Goal: Book appointment/travel/reservation

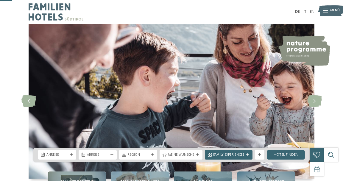
scroll to position [69, 0]
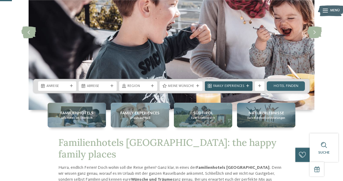
click at [249, 88] on icon at bounding box center [247, 86] width 3 height 3
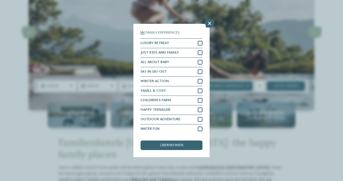
click at [318, 100] on div "Family Experiences LUXURY RETREAT JUST KIDS AND FAMILY" at bounding box center [171, 90] width 343 height 181
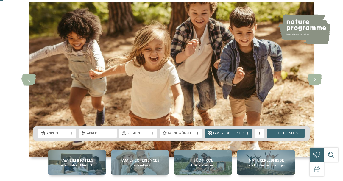
scroll to position [22, 0]
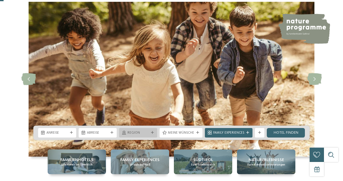
click at [154, 134] on icon at bounding box center [152, 132] width 3 height 3
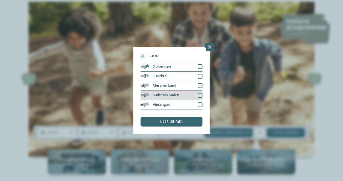
click at [202, 98] on div at bounding box center [200, 95] width 5 height 5
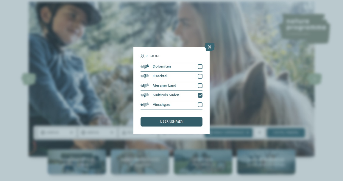
click at [180, 124] on span "übernehmen" at bounding box center [172, 122] width 24 height 4
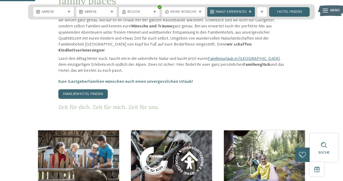
scroll to position [228, 0]
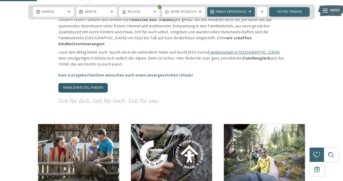
click at [93, 83] on link "Familienhotel finden" at bounding box center [82, 88] width 49 height 10
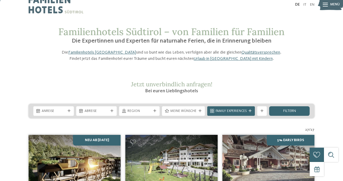
scroll to position [9, 0]
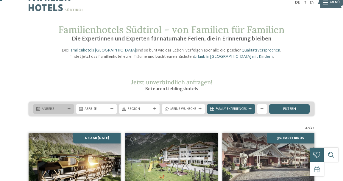
click at [67, 111] on div "Anreise" at bounding box center [53, 108] width 26 height 5
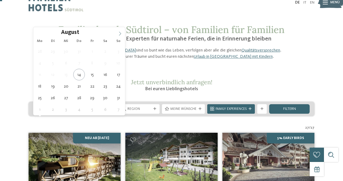
click at [121, 35] on icon at bounding box center [120, 34] width 2 height 4
click at [121, 35] on icon at bounding box center [120, 34] width 4 height 4
click at [122, 35] on icon at bounding box center [120, 34] width 4 height 4
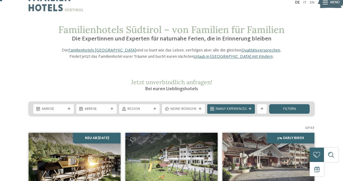
click at [125, 33] on span "Familienhotels Südtirol – von Familien für Familien" at bounding box center [171, 30] width 226 height 12
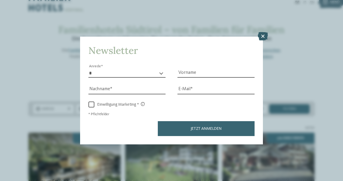
click at [265, 40] on icon at bounding box center [263, 36] width 10 height 8
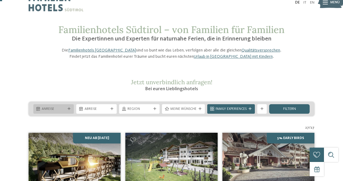
click at [68, 110] on icon at bounding box center [69, 108] width 3 height 3
click at [316, 60] on div "Familienhotels Südtirol – von Familien für Familien Die Expertinnen und Experte…" at bounding box center [172, 41] width 324 height 35
